Goal: Information Seeking & Learning: Check status

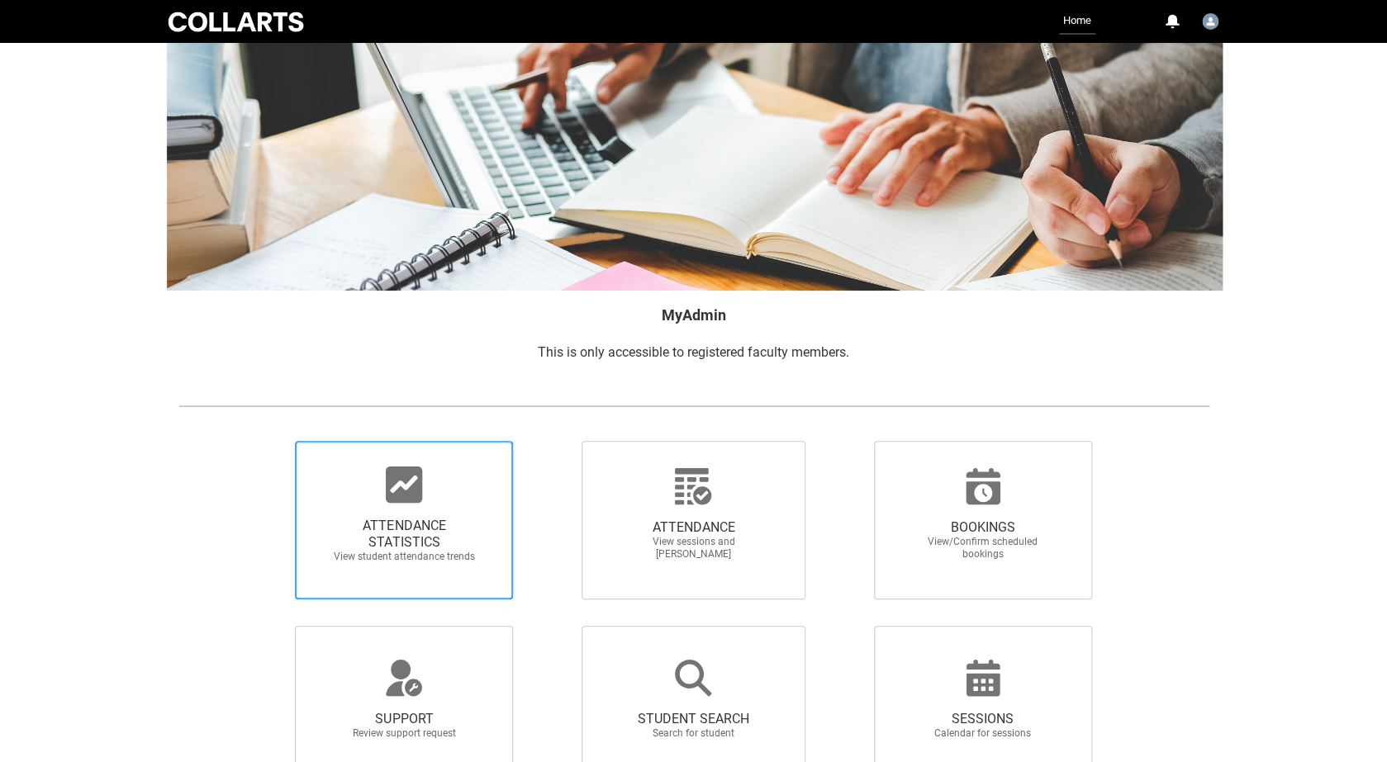
click at [435, 548] on span "ATTENDANCE STATISTICS" at bounding box center [403, 534] width 145 height 33
click at [268, 441] on input "ATTENDANCE STATISTICS View student attendance trends" at bounding box center [267, 440] width 1 height 1
radio input "true"
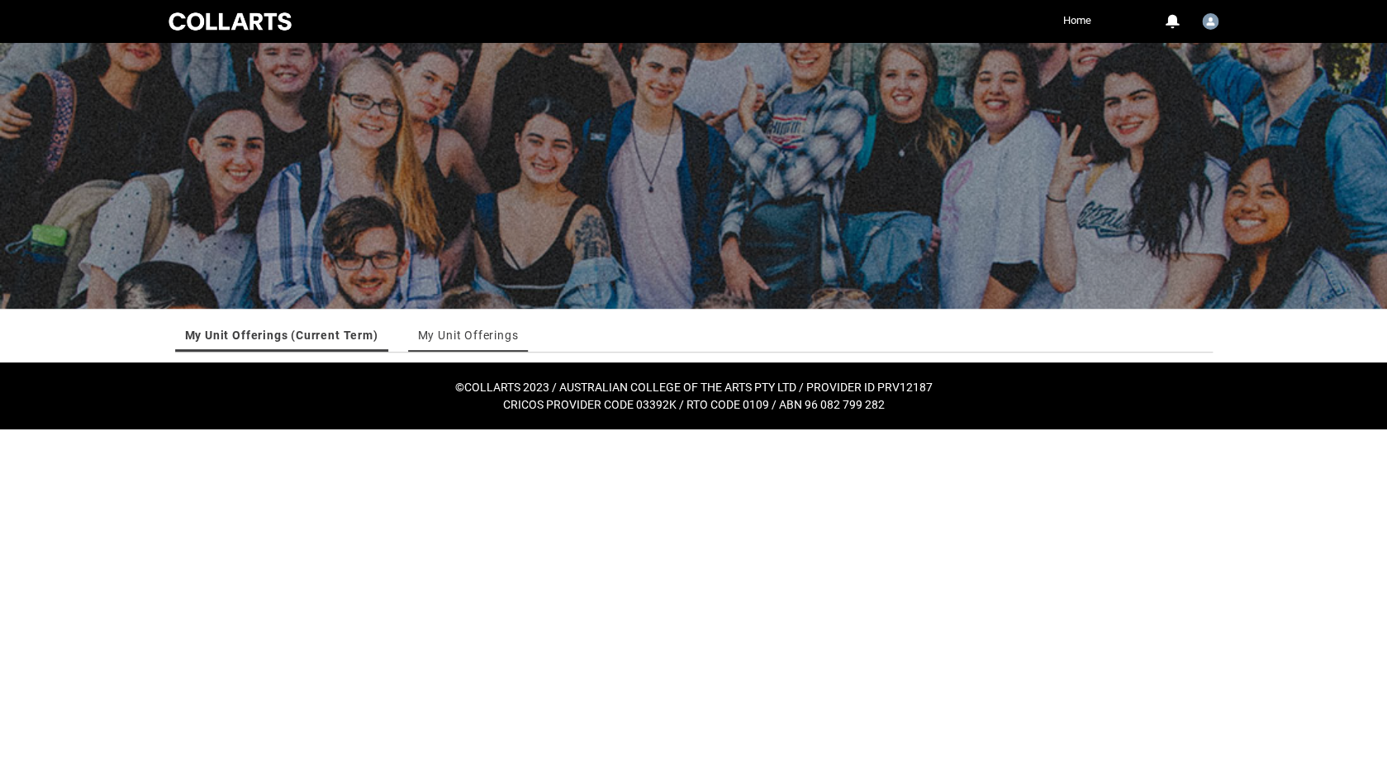
click at [479, 344] on link "My Unit Offerings" at bounding box center [468, 335] width 101 height 33
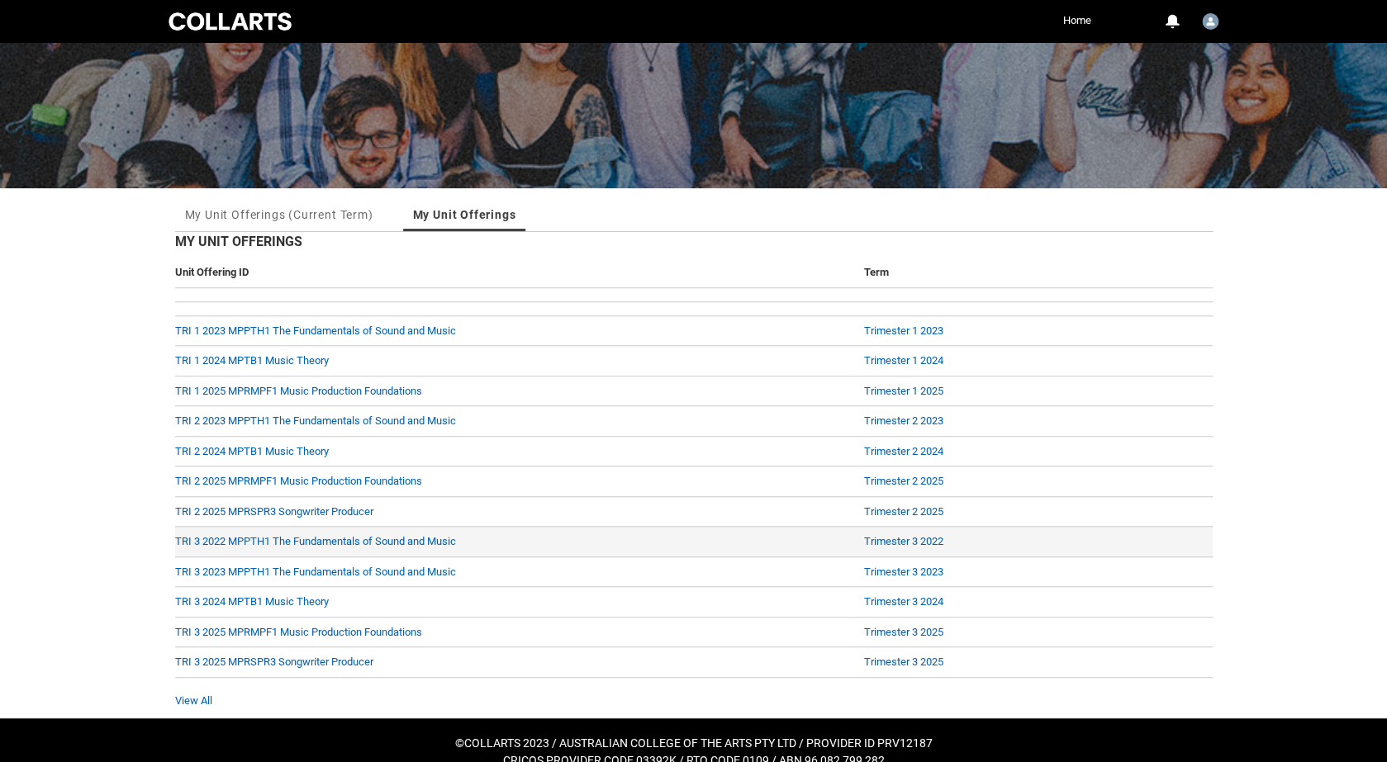
scroll to position [144, 0]
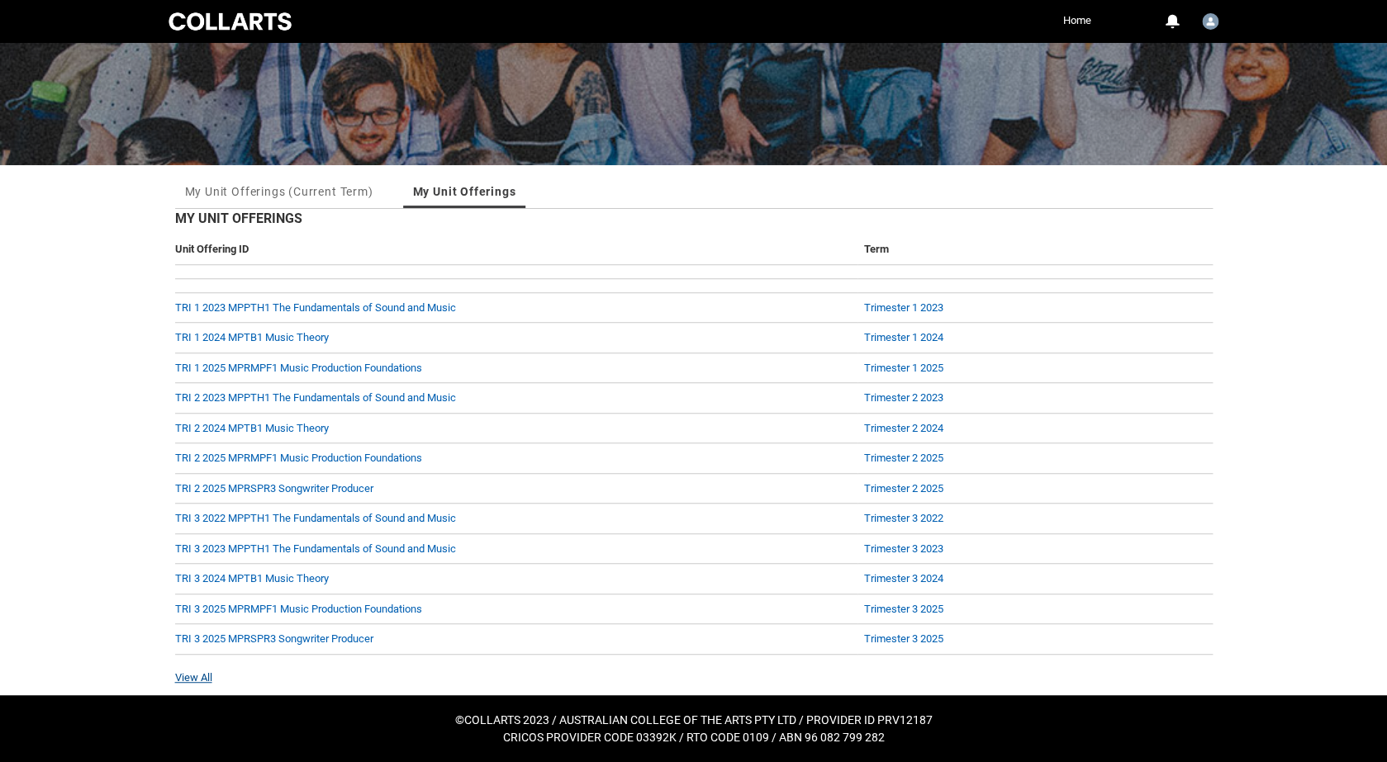
click at [192, 679] on link "View All" at bounding box center [193, 677] width 37 height 12
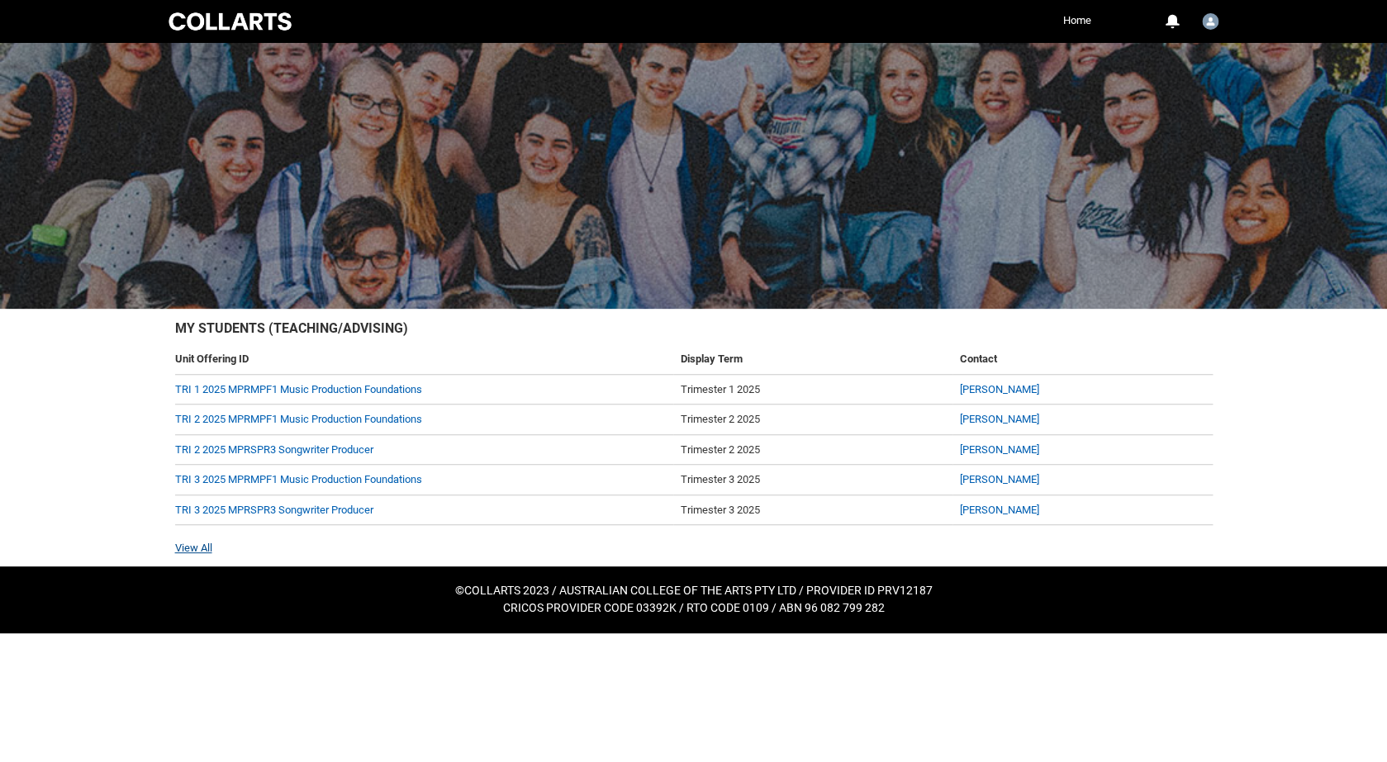
click at [206, 553] on link "View All" at bounding box center [193, 548] width 37 height 12
click at [201, 551] on link "View All" at bounding box center [193, 548] width 37 height 12
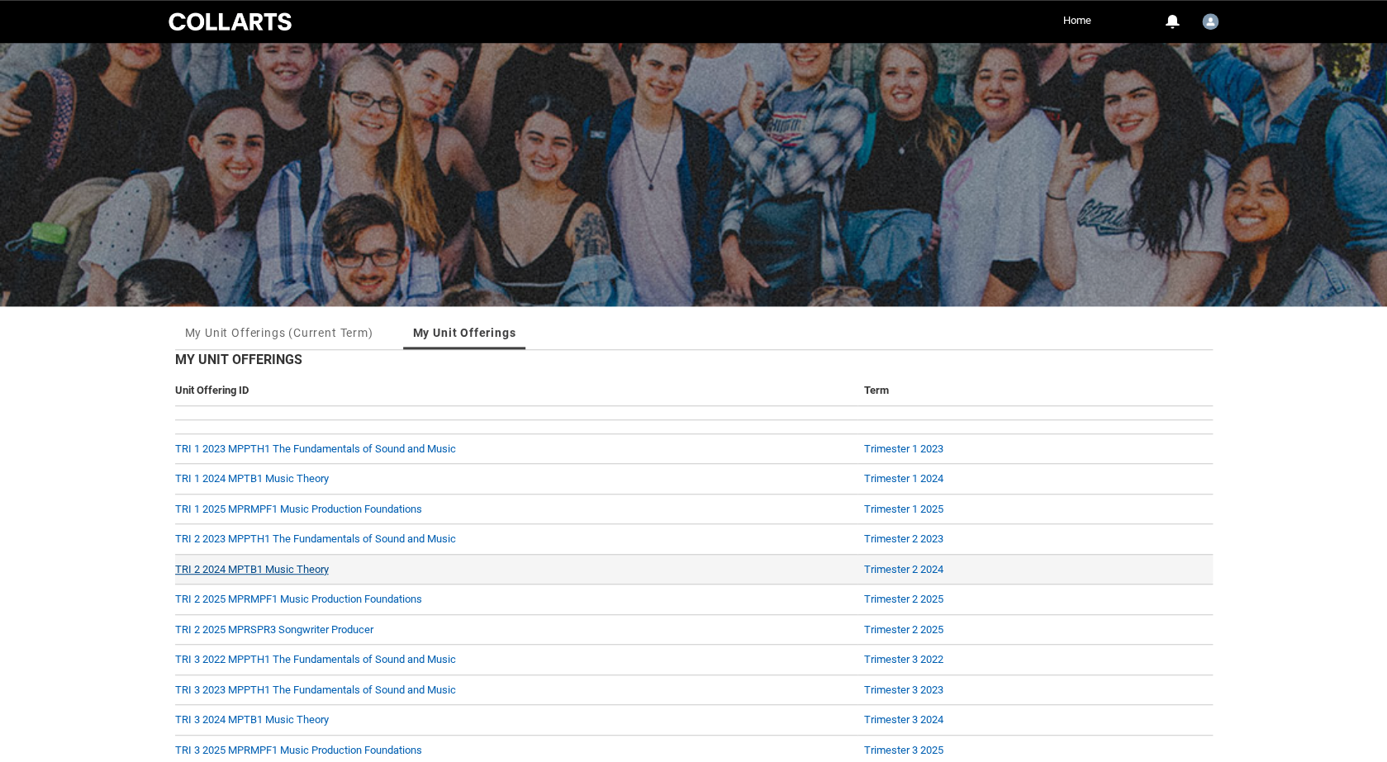
scroll to position [16, 0]
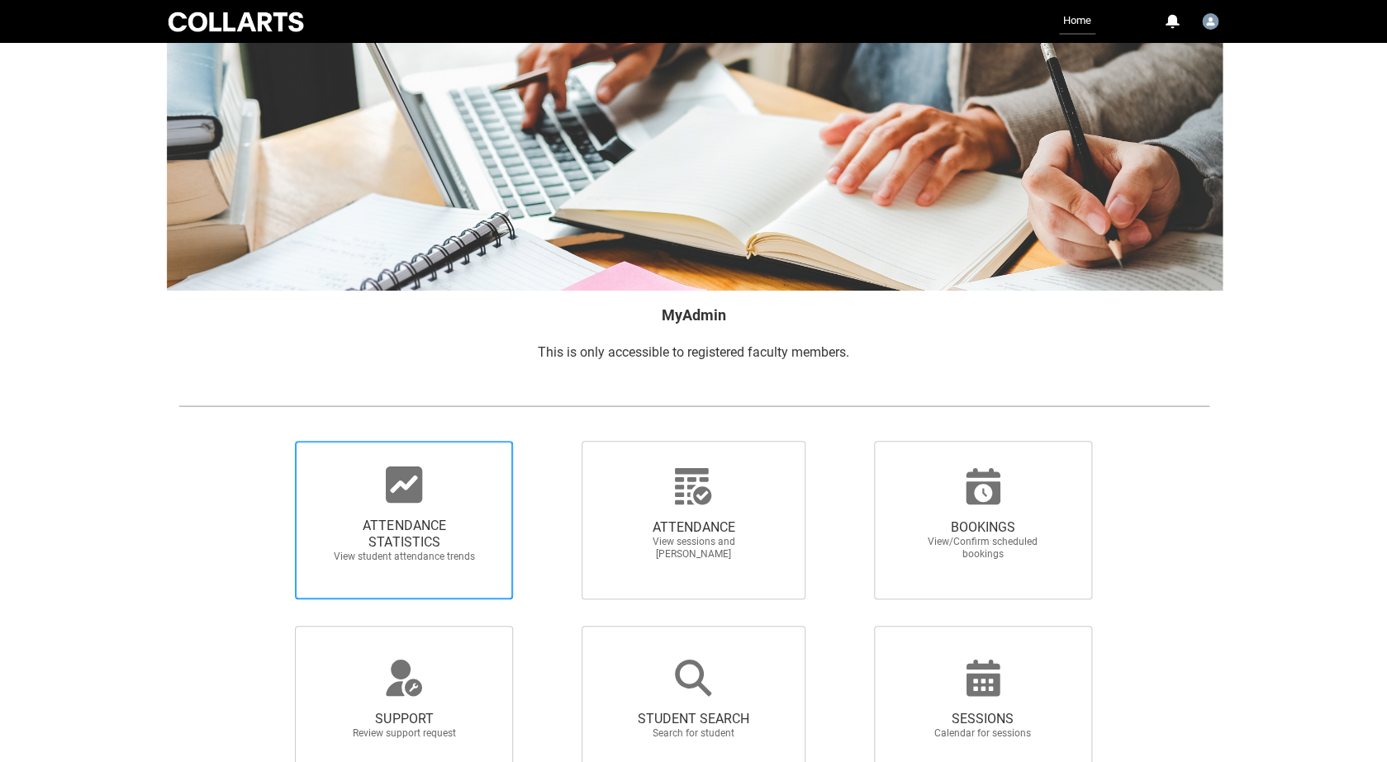
scroll to position [41, 0]
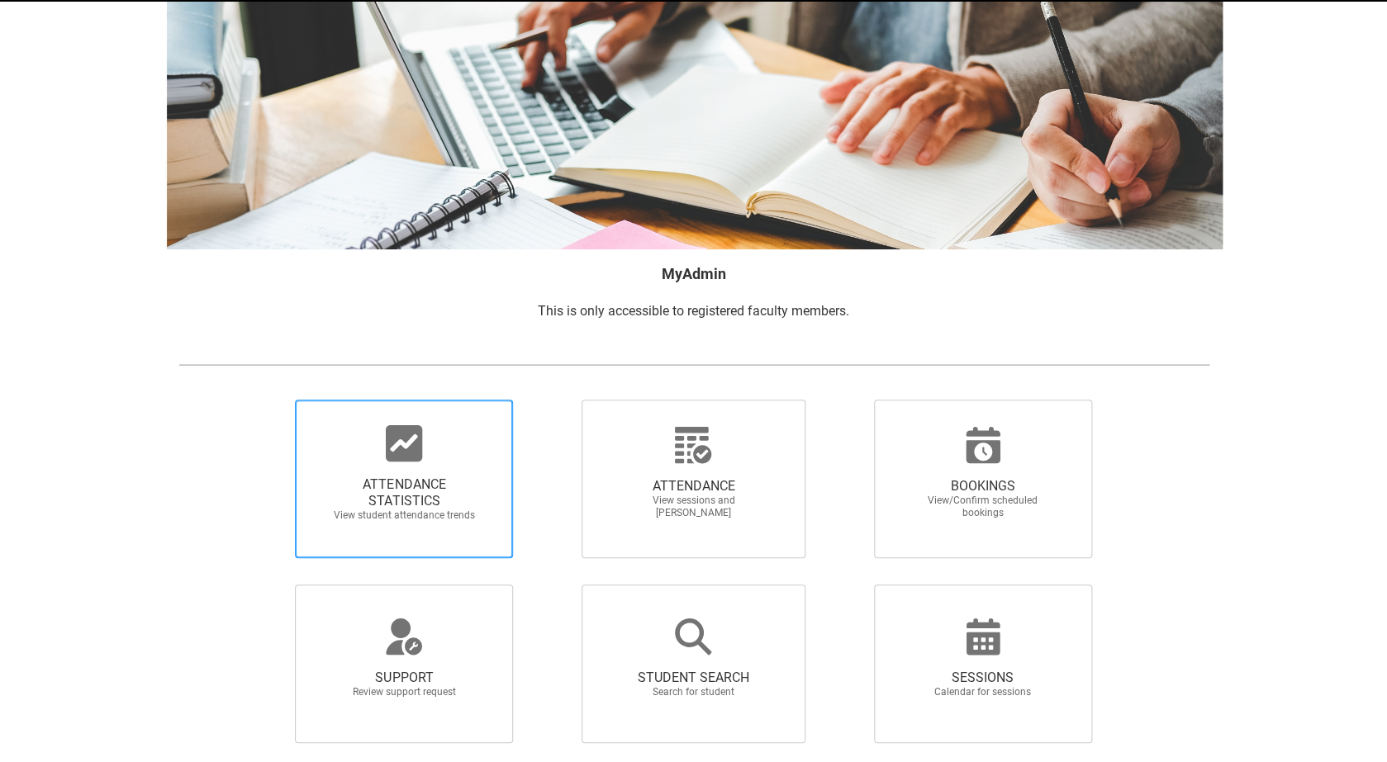
click at [429, 508] on span "ATTENDANCE STATISTICS" at bounding box center [403, 493] width 145 height 33
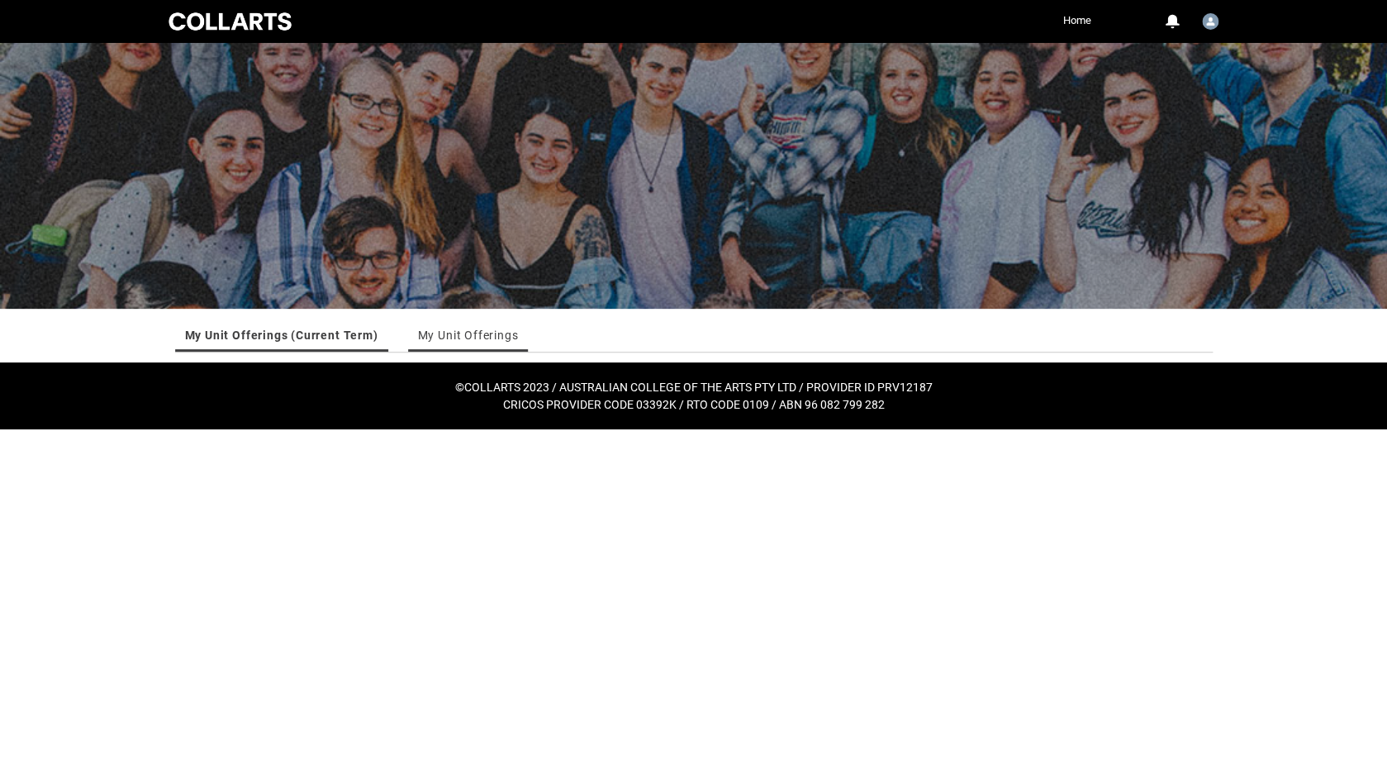
click at [439, 345] on link "My Unit Offerings" at bounding box center [468, 335] width 101 height 33
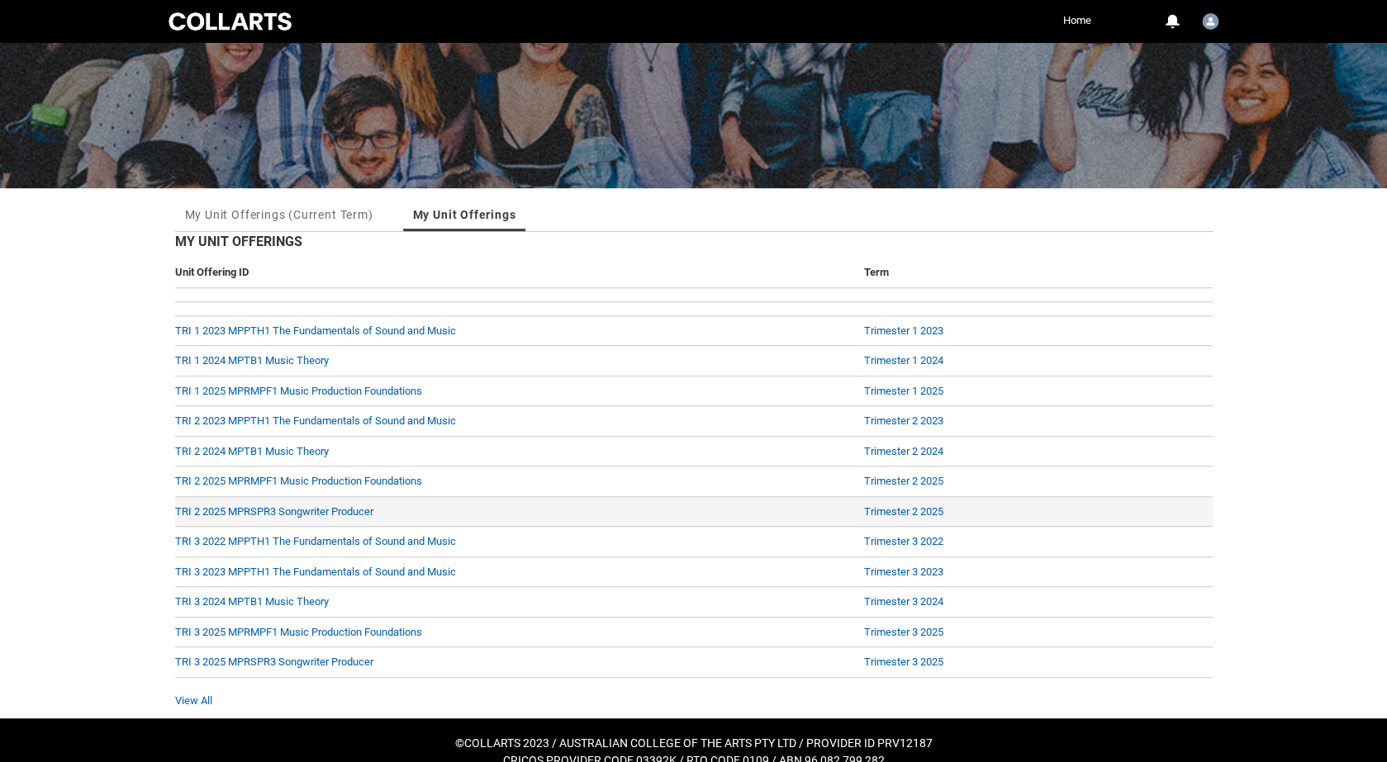
scroll to position [144, 0]
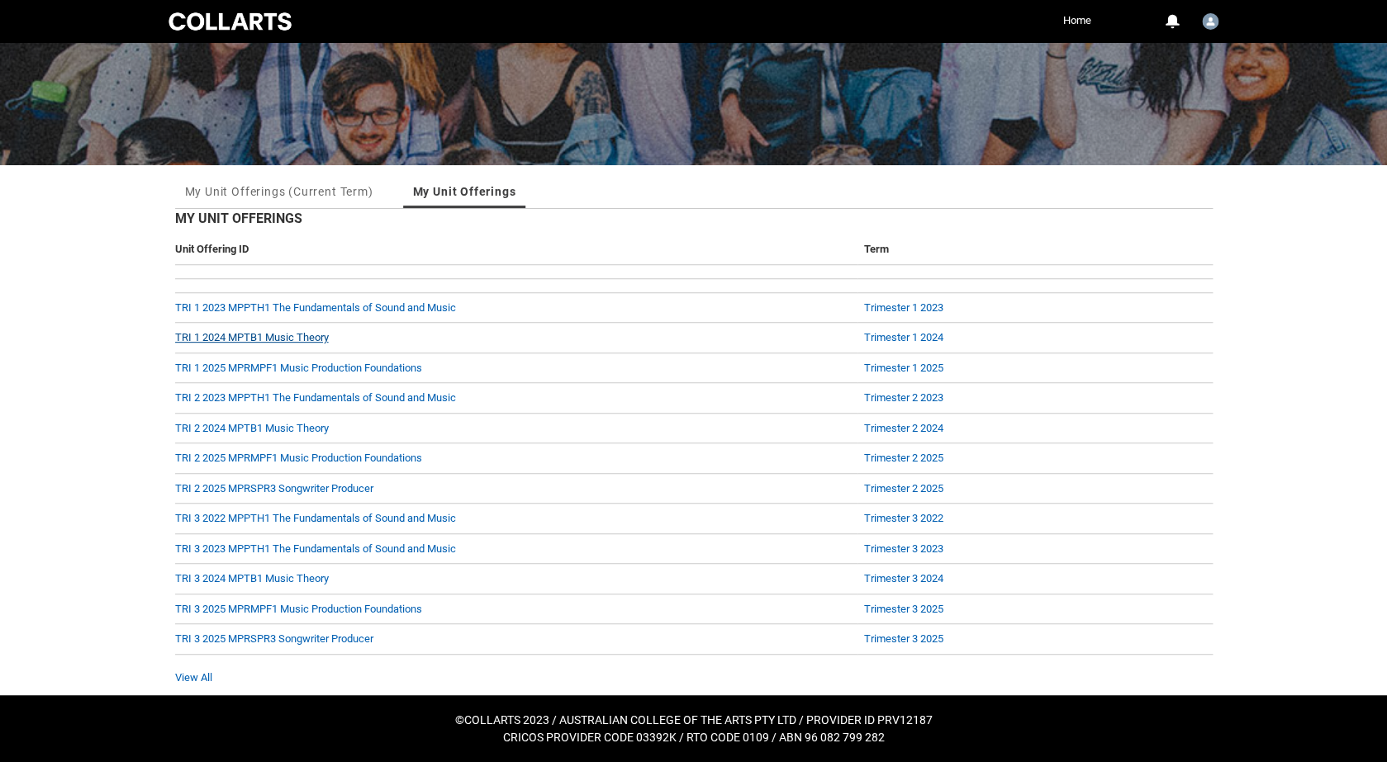
click at [273, 338] on link "TRI 1 2024 MPTB1 Music Theory" at bounding box center [252, 337] width 154 height 12
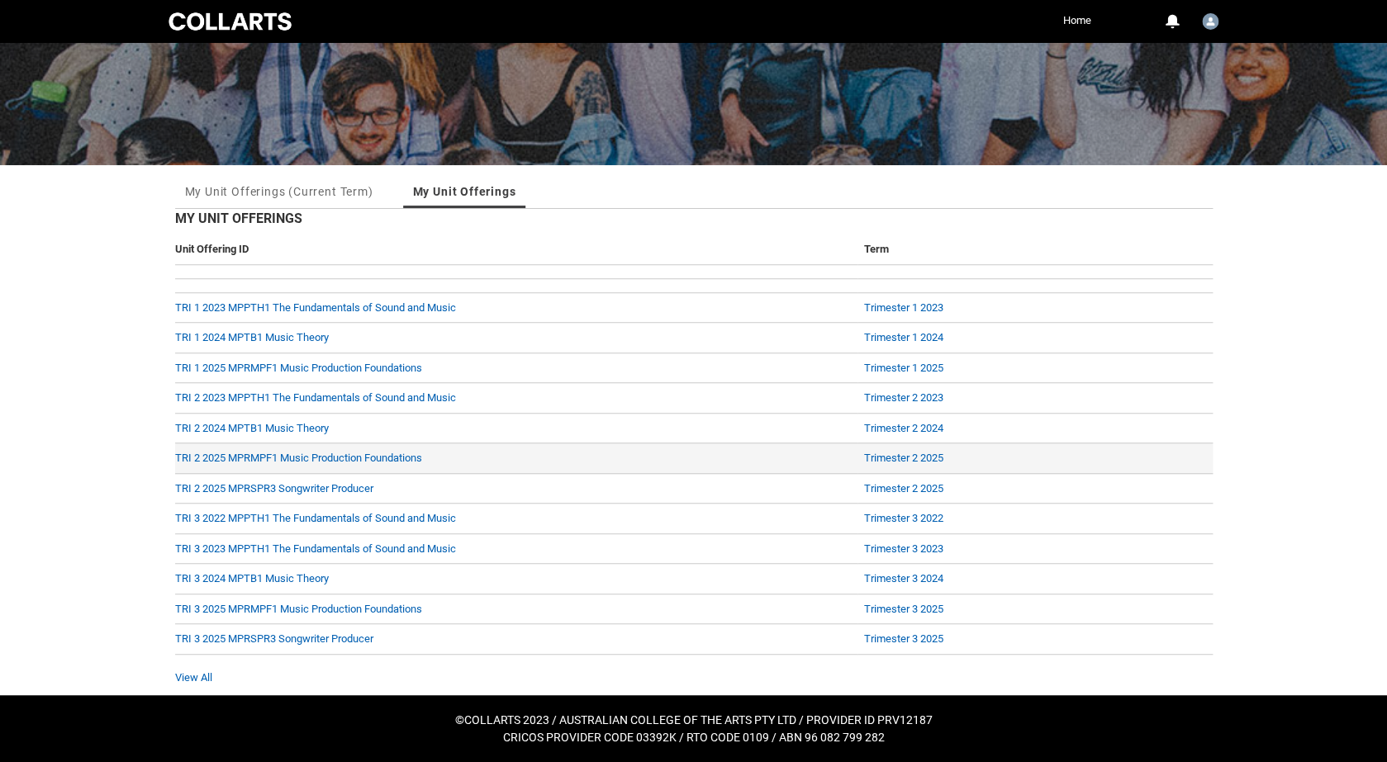
scroll to position [144, 0]
click at [195, 684] on div "View All" at bounding box center [693, 678] width 1037 height 17
click at [196, 681] on link "View All" at bounding box center [193, 677] width 37 height 12
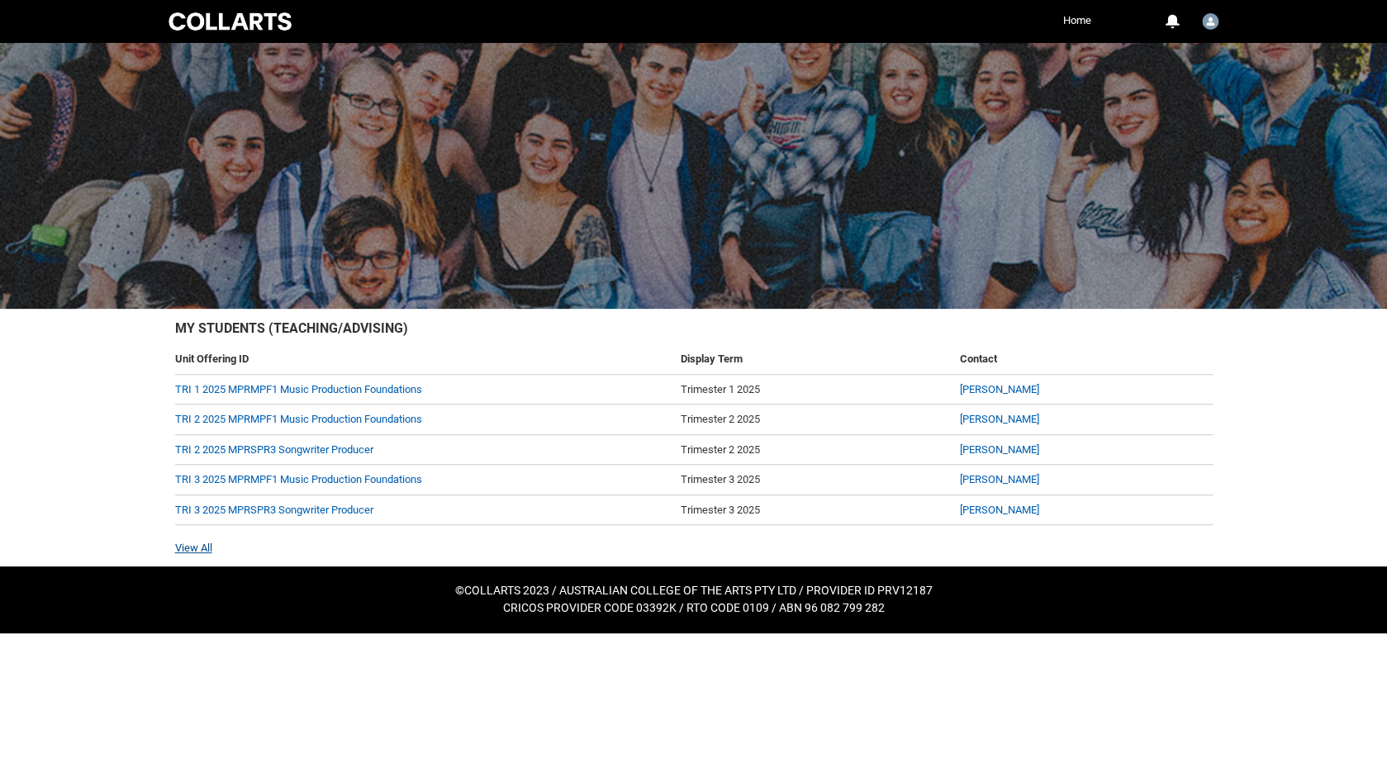
click at [196, 548] on link "View All" at bounding box center [193, 548] width 37 height 12
click at [178, 547] on link "View All" at bounding box center [193, 548] width 37 height 12
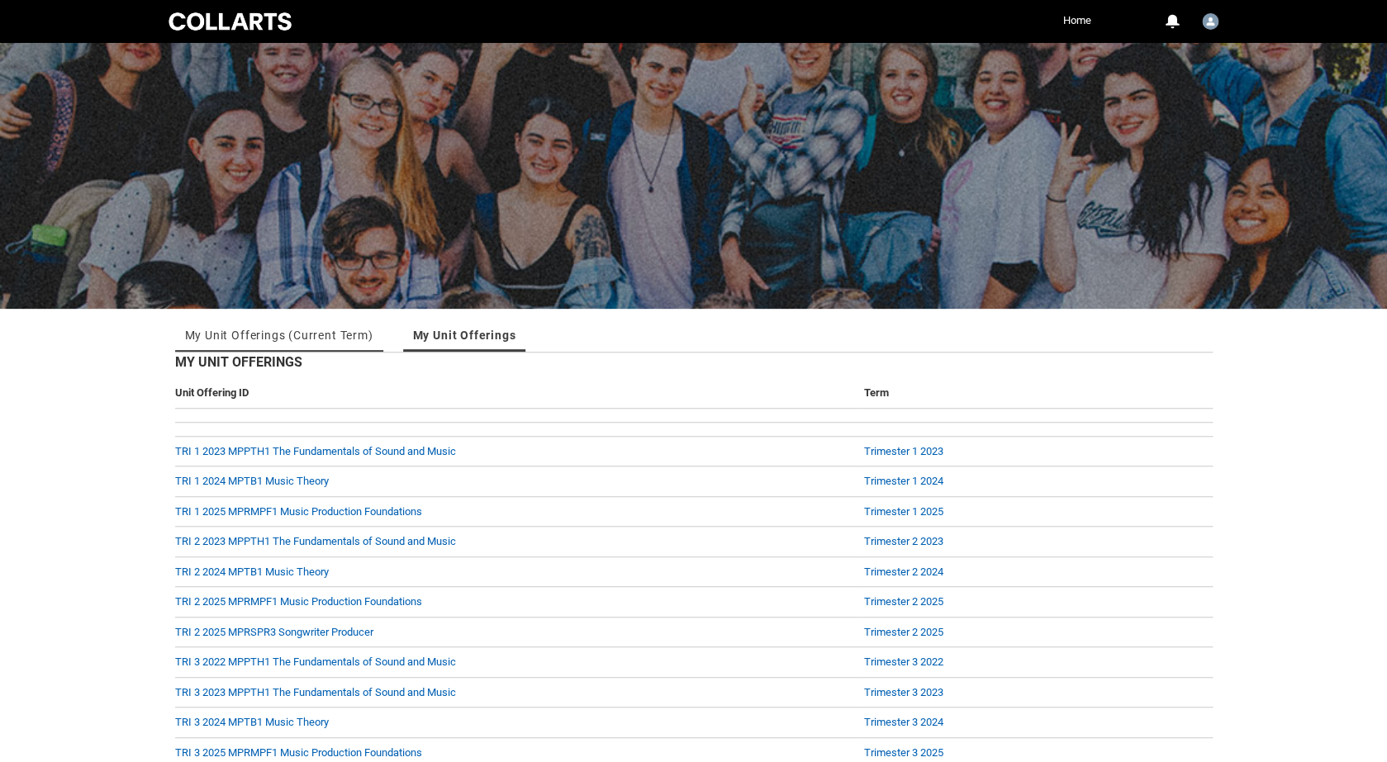
click at [258, 342] on link "My Unit Offerings (Current Term)" at bounding box center [279, 335] width 188 height 33
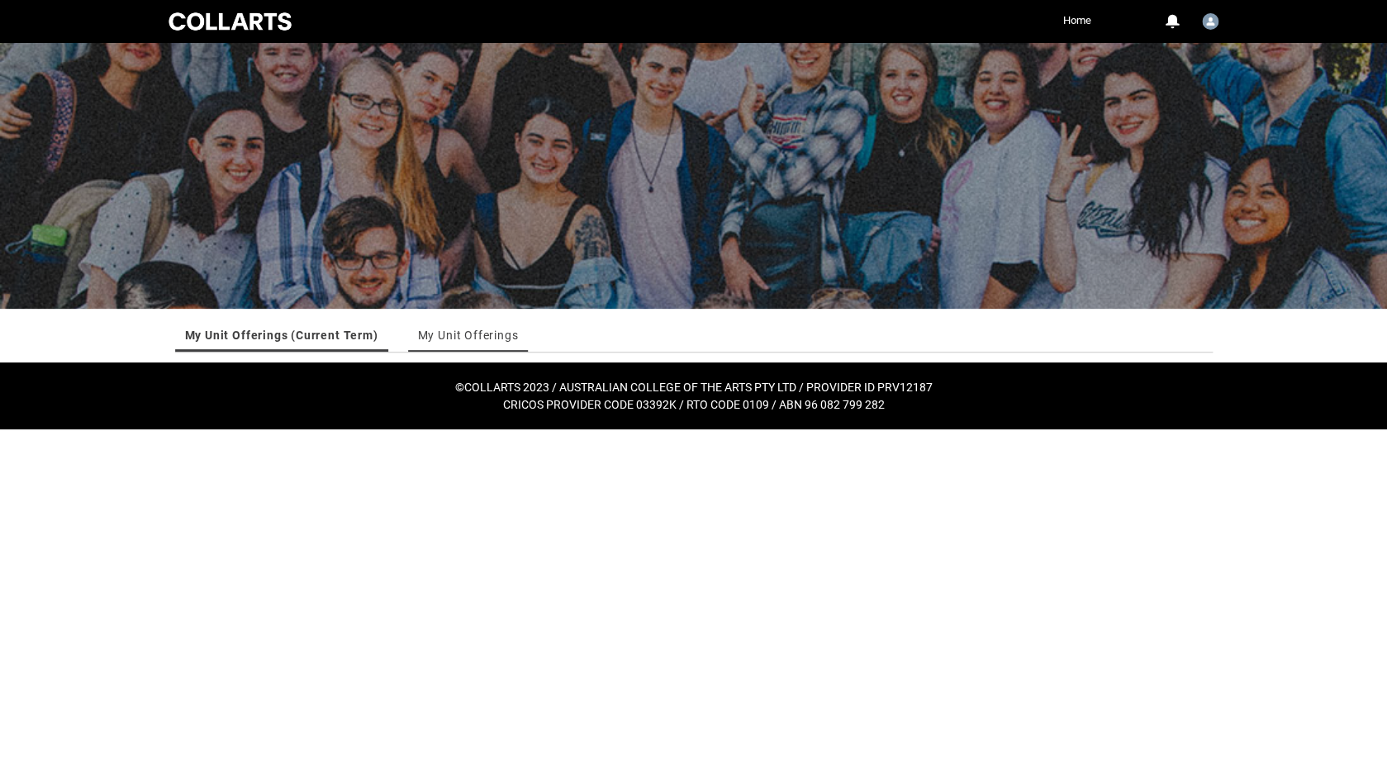
click at [480, 343] on link "My Unit Offerings" at bounding box center [468, 335] width 101 height 33
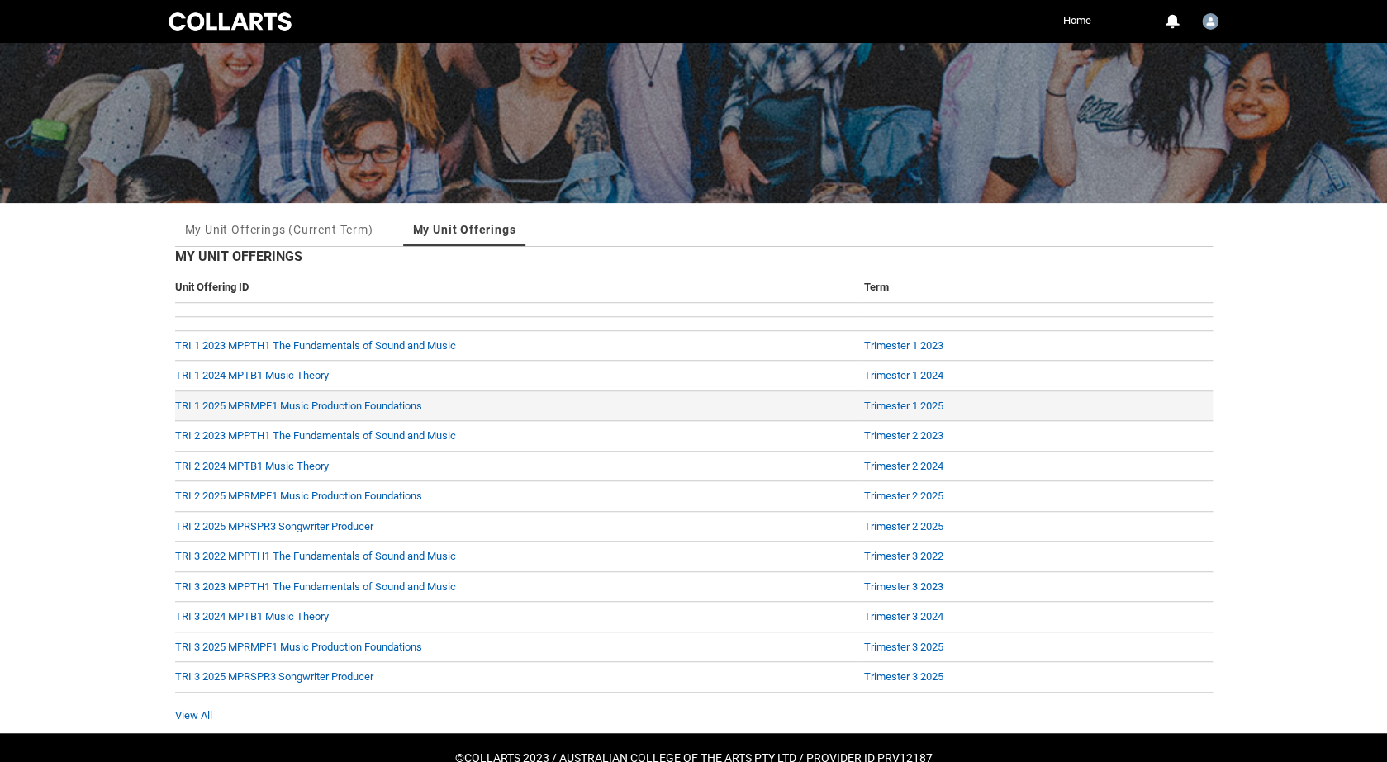
scroll to position [144, 0]
